Goal: Transaction & Acquisition: Purchase product/service

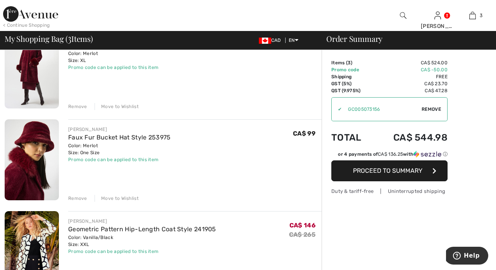
scroll to position [68, 0]
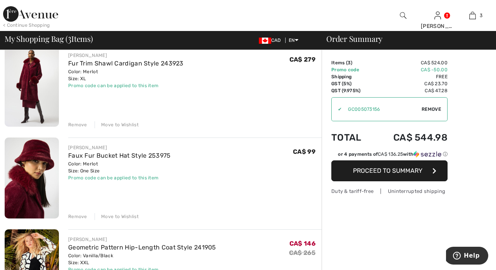
click at [83, 122] on div "Remove" at bounding box center [77, 124] width 19 height 7
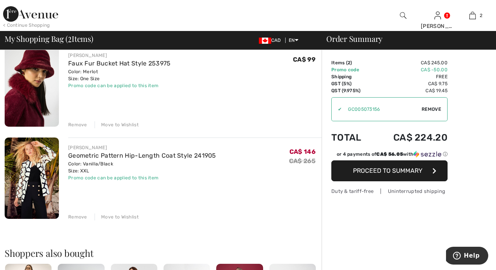
click at [75, 123] on div "Remove" at bounding box center [77, 124] width 19 height 7
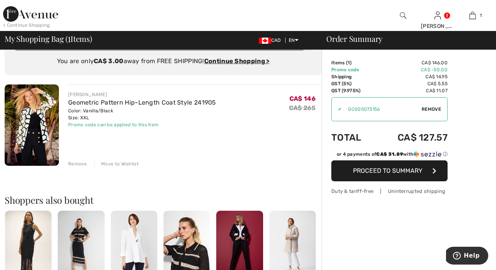
scroll to position [21, 0]
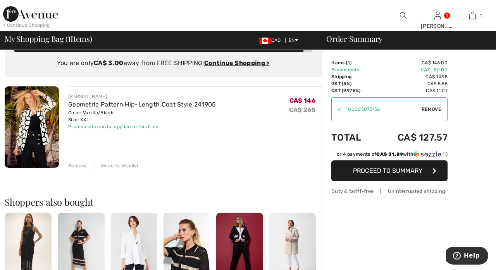
click at [323, 110] on div "Order Summary Details Items ( 1 ) CA$ 146.00 Promo code CA$ -50.00 Shipping CA$…" at bounding box center [408, 257] width 174 height 456
click at [437, 109] on span "Remove" at bounding box center [430, 109] width 19 height 7
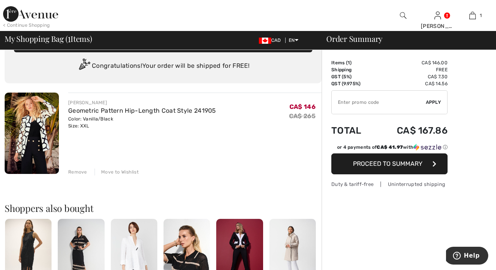
click at [379, 104] on input "TEXT" at bounding box center [378, 102] width 94 height 23
type input "EXTRA20"
click at [437, 106] on div "✔ Apply Remove" at bounding box center [389, 102] width 116 height 24
click at [436, 101] on span "Apply" at bounding box center [432, 102] width 15 height 7
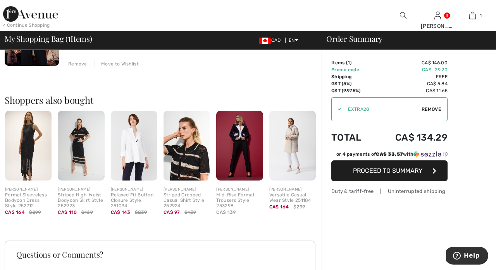
scroll to position [130, 0]
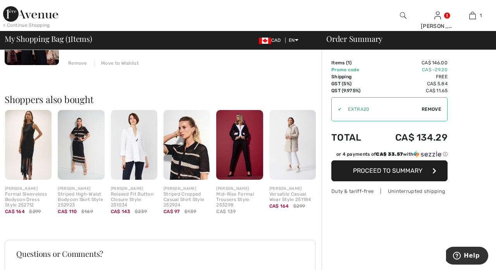
click at [337, 113] on div "✔ Apply Remove" at bounding box center [389, 109] width 116 height 24
click at [300, 142] on img at bounding box center [292, 145] width 46 height 70
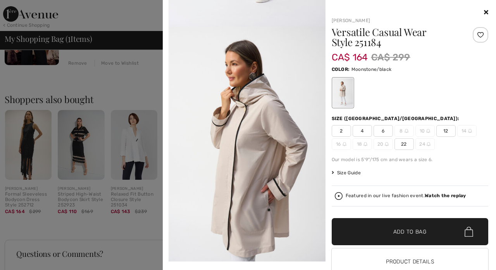
scroll to position [209, 0]
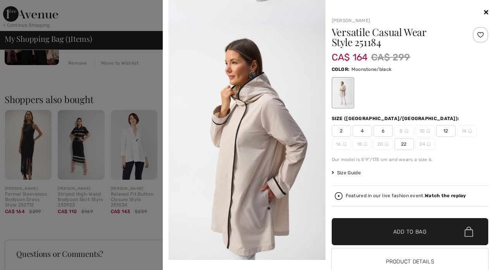
click at [484, 14] on icon at bounding box center [486, 12] width 4 height 6
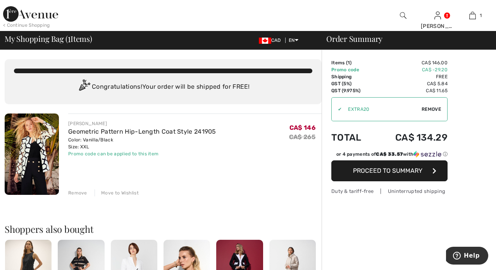
scroll to position [0, 0]
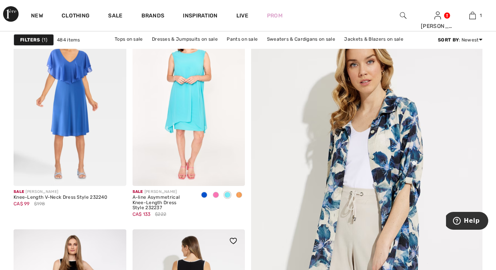
scroll to position [125, 0]
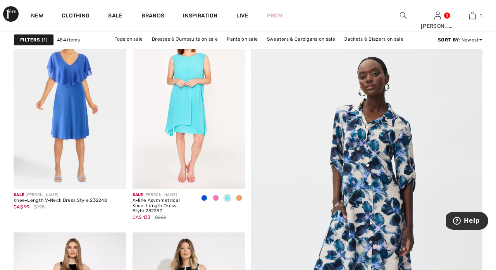
click at [359, 165] on img at bounding box center [366, 228] width 277 height 416
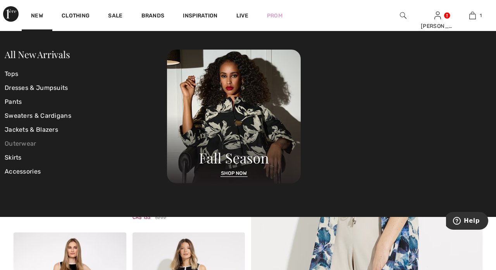
click at [24, 141] on link "Outerwear" at bounding box center [86, 144] width 162 height 14
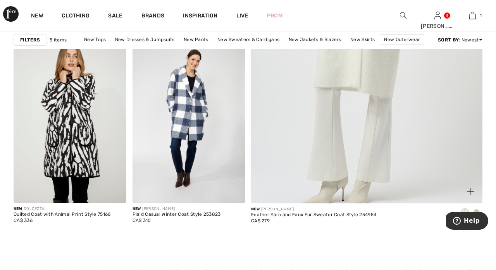
scroll to position [353, 0]
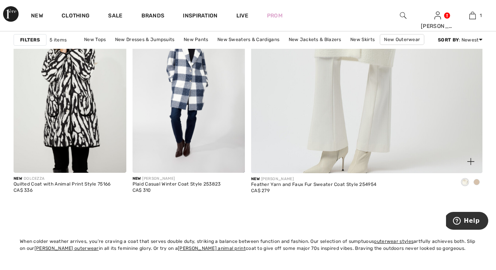
click at [478, 179] on span at bounding box center [476, 182] width 6 height 6
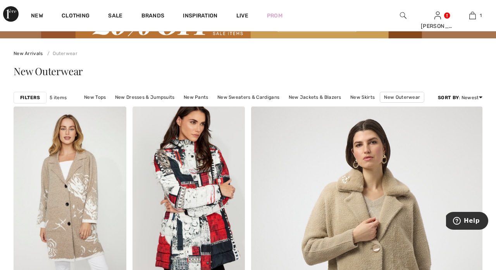
scroll to position [38, 0]
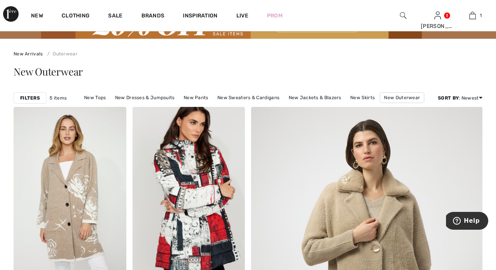
click at [41, 101] on div "Filters" at bounding box center [30, 98] width 33 height 12
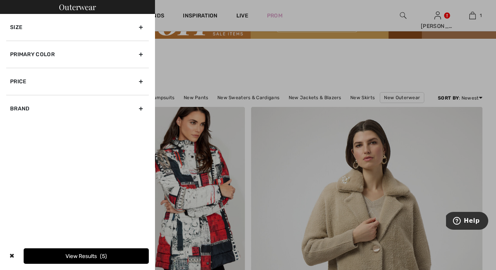
click at [11, 254] on div "✖" at bounding box center [11, 255] width 11 height 15
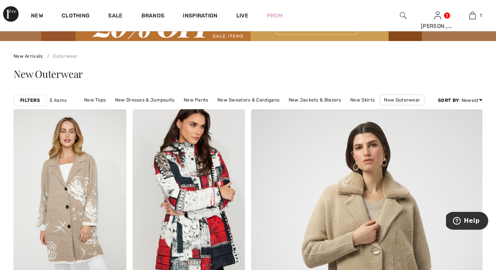
scroll to position [36, 0]
click at [34, 107] on div "Filters 5 items New Tops New Dresses & Jumpsuits New Pants New Sweaters & Cardi…" at bounding box center [248, 101] width 468 height 18
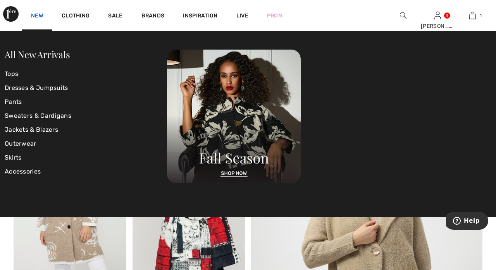
click at [39, 15] on link "New" at bounding box center [37, 16] width 12 height 8
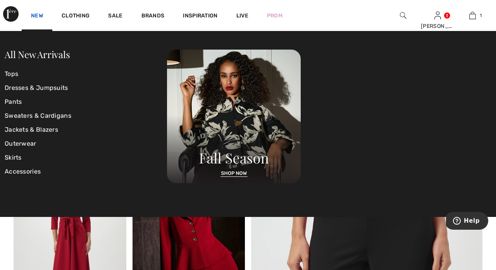
click at [41, 14] on link "New" at bounding box center [37, 16] width 12 height 8
click at [27, 144] on link "Outerwear" at bounding box center [86, 144] width 162 height 14
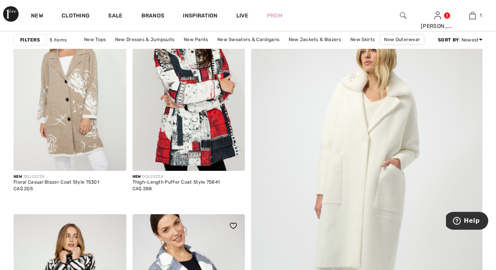
scroll to position [127, 0]
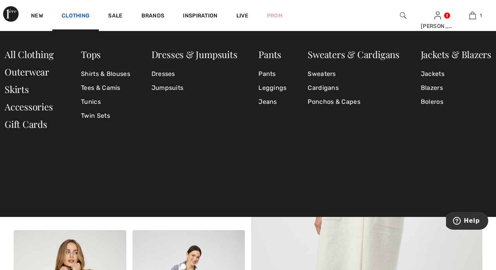
click at [82, 13] on link "Clothing" at bounding box center [76, 16] width 28 height 8
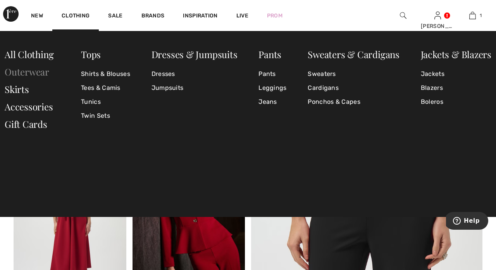
click at [31, 76] on link "Outerwear" at bounding box center [27, 71] width 45 height 12
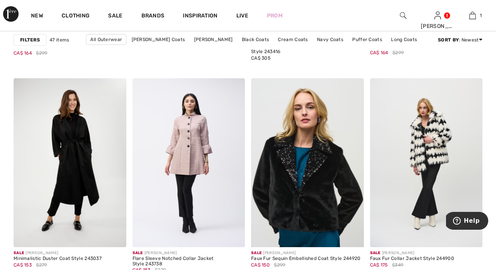
scroll to position [2158, 0]
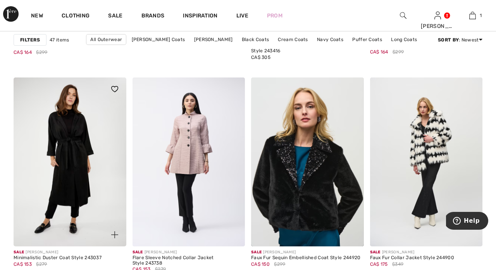
click at [85, 163] on img at bounding box center [70, 161] width 113 height 169
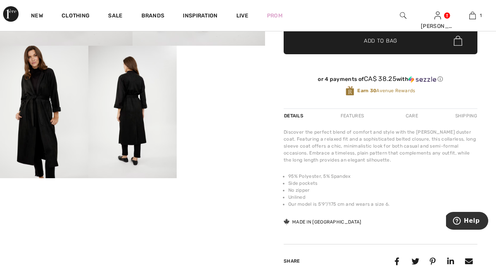
scroll to position [229, 0]
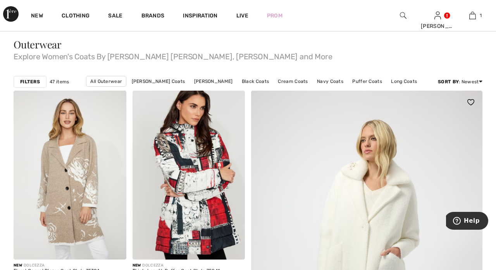
scroll to position [58, 0]
